Goal: Information Seeking & Learning: Learn about a topic

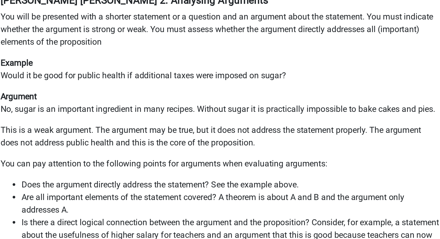
scroll to position [119, 0]
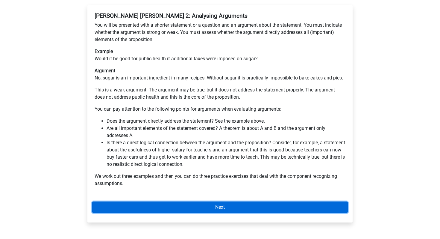
click at [171, 201] on link "Next" at bounding box center [220, 206] width 256 height 11
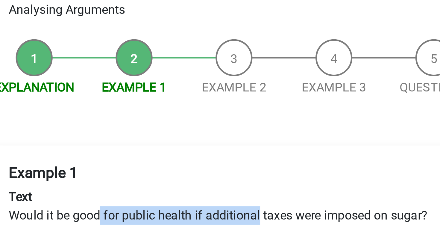
drag, startPoint x: 130, startPoint y: 130, endPoint x: 192, endPoint y: 130, distance: 62.9
click at [192, 141] on p "Text Would it be good for public health if additional taxes were imposed on sug…" at bounding box center [220, 148] width 251 height 14
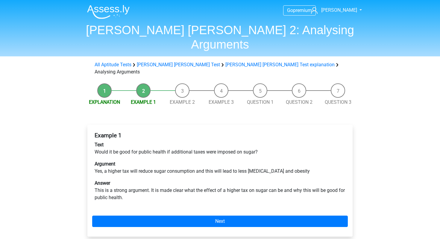
click at [130, 193] on div "Example 1 Text Would it be good for public health if additional taxes were impo…" at bounding box center [219, 181] width 265 height 112
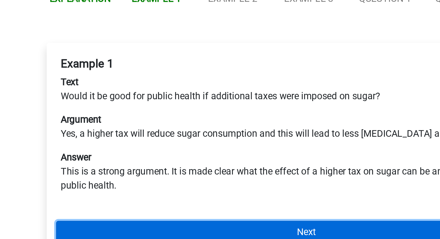
click at [140, 215] on link "Next" at bounding box center [220, 220] width 256 height 11
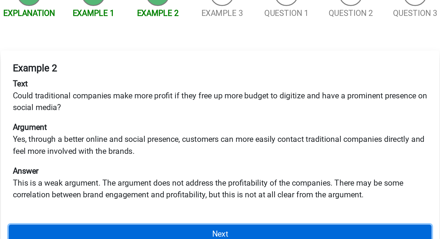
click at [183, 230] on link "Next" at bounding box center [220, 235] width 256 height 11
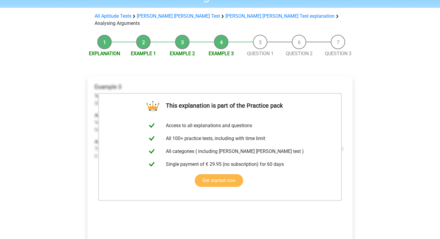
scroll to position [60, 0]
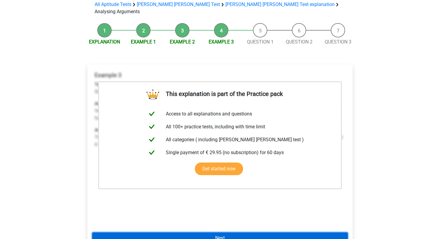
click at [218, 232] on link "Next" at bounding box center [220, 237] width 256 height 11
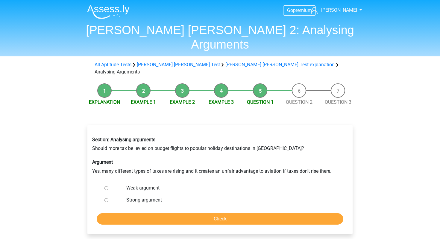
click at [179, 148] on div "Section: Analysing arguments Should more tax be levied on budget flights to pop…" at bounding box center [220, 155] width 265 height 47
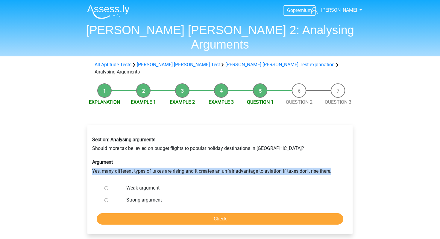
click at [179, 148] on div "Section: Analysing arguments Should more tax be levied on budget flights to pop…" at bounding box center [220, 155] width 265 height 47
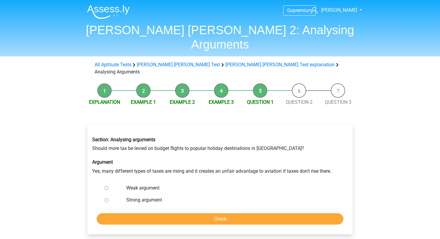
click at [149, 196] on label "Strong argument" at bounding box center [229, 199] width 207 height 7
click at [108, 198] on input "Strong argument" at bounding box center [106, 200] width 4 height 4
radio input "true"
click at [158, 189] on form "Weak argument Strong argument Check" at bounding box center [220, 203] width 256 height 43
click at [158, 213] on input "Check" at bounding box center [220, 218] width 247 height 11
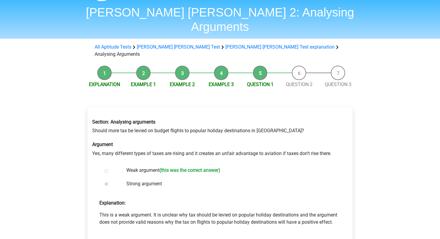
scroll to position [18, 0]
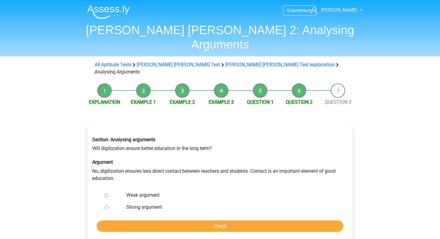
click at [200, 225] on div "Section: Analysing arguments Will digitization ensure better education in the l…" at bounding box center [220, 185] width 275 height 145
click at [147, 203] on label "Strong argument" at bounding box center [229, 206] width 207 height 7
click at [108, 205] on input "Strong argument" at bounding box center [106, 207] width 4 height 4
radio input "true"
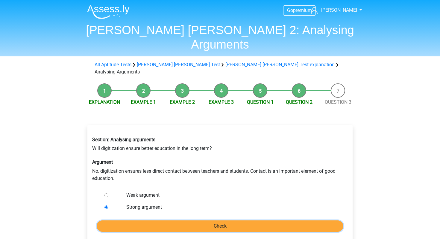
click at [168, 220] on input "Check" at bounding box center [220, 225] width 247 height 11
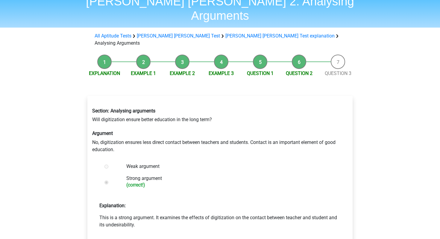
scroll to position [43, 0]
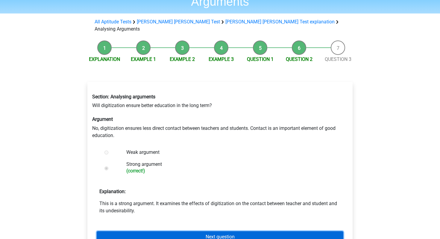
click at [171, 231] on link "Next question" at bounding box center [220, 236] width 247 height 11
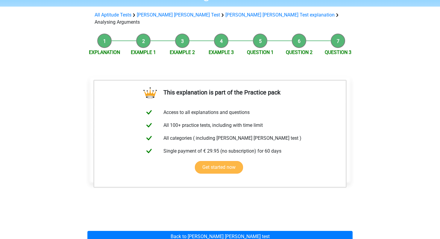
scroll to position [53, 0]
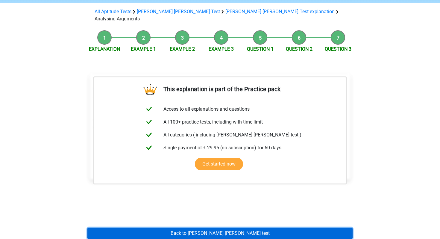
click at [203, 227] on link "Back to [PERSON_NAME] [PERSON_NAME] test" at bounding box center [219, 232] width 265 height 11
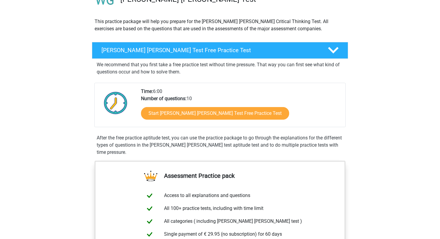
scroll to position [56, 0]
